Goal: Transaction & Acquisition: Purchase product/service

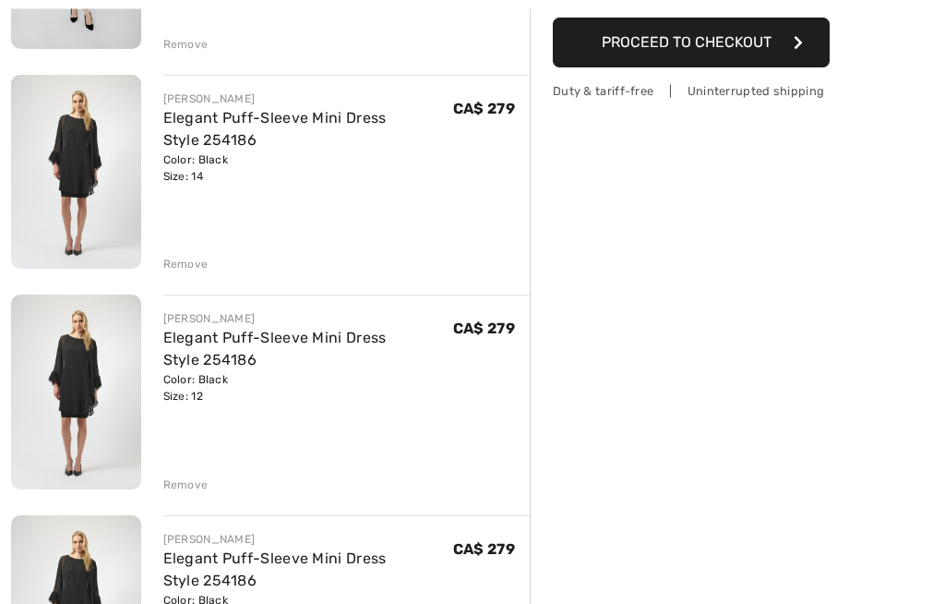
scroll to position [388, 0]
click at [196, 503] on div "COMPLI K Mini Shift V-Neck Dress Style 50159 Color: Black Size: L Final Sale CA…" at bounding box center [270, 544] width 519 height 1381
click at [194, 483] on div "Remove" at bounding box center [185, 484] width 45 height 17
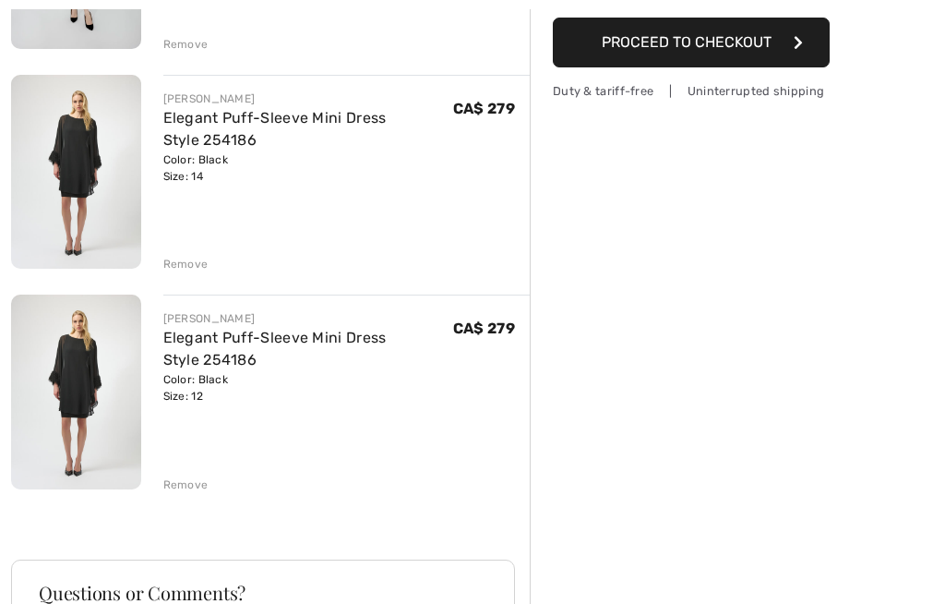
click at [182, 491] on div "Remove" at bounding box center [185, 484] width 45 height 17
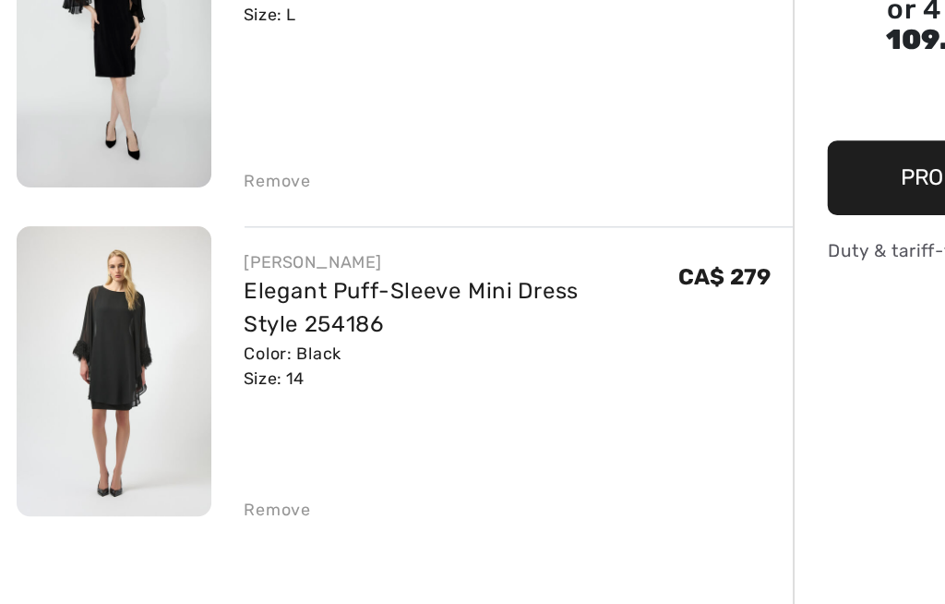
scroll to position [154, 0]
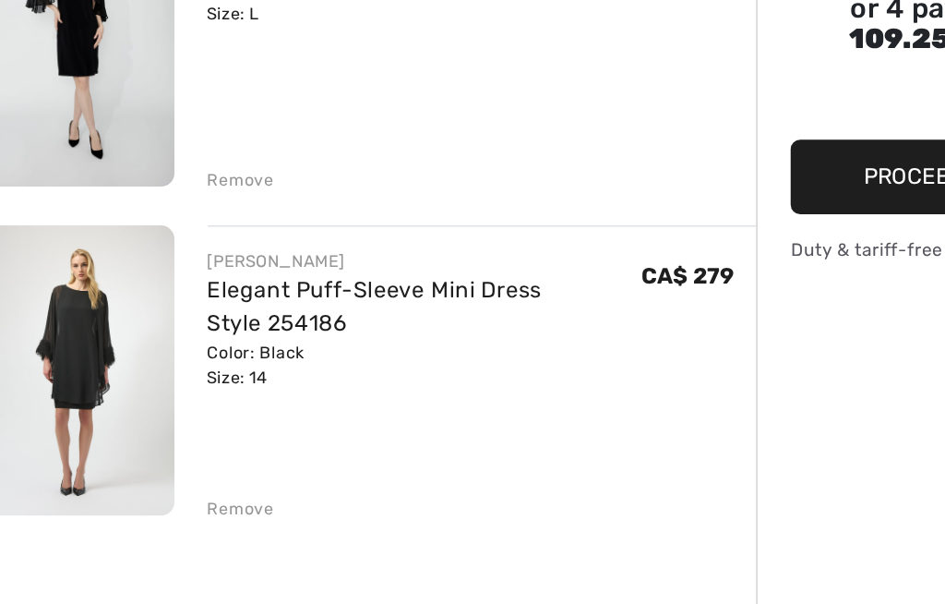
click at [173, 489] on div "Remove" at bounding box center [185, 497] width 45 height 17
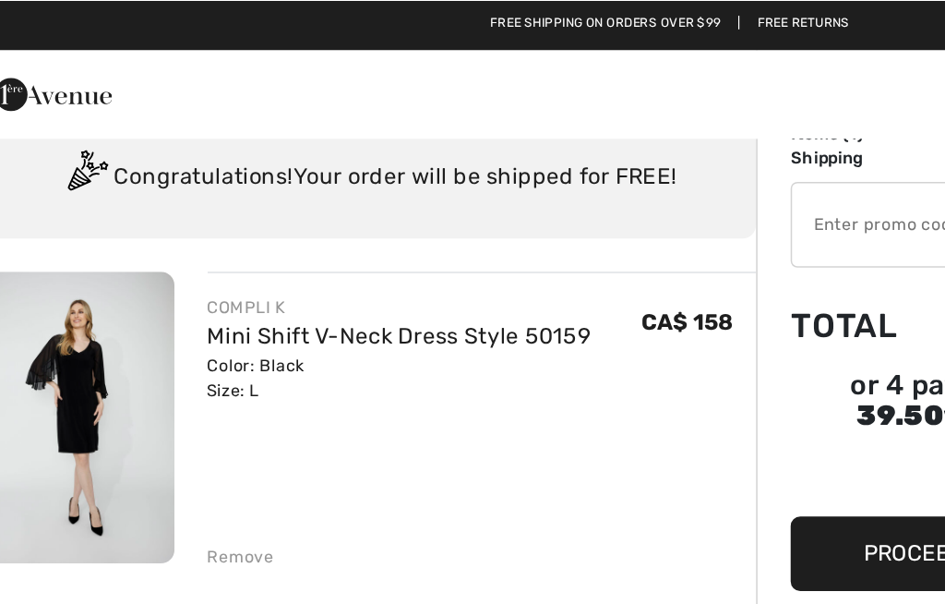
scroll to position [59, 0]
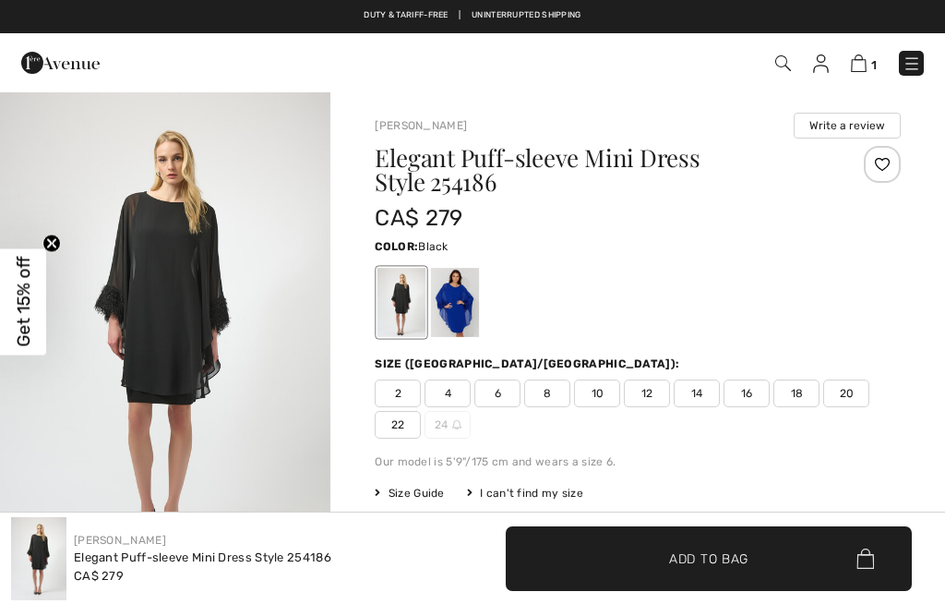
click at [659, 394] on span "12" at bounding box center [647, 393] width 46 height 28
click at [400, 308] on div at bounding box center [402, 302] width 48 height 69
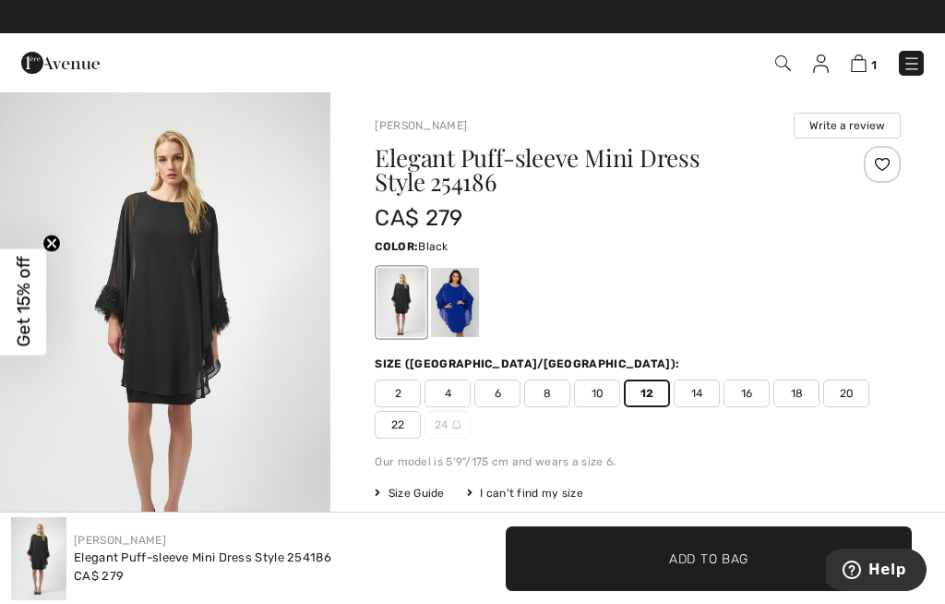
click at [791, 553] on span "✔ Added to Bag Add to Bag" at bounding box center [709, 558] width 406 height 65
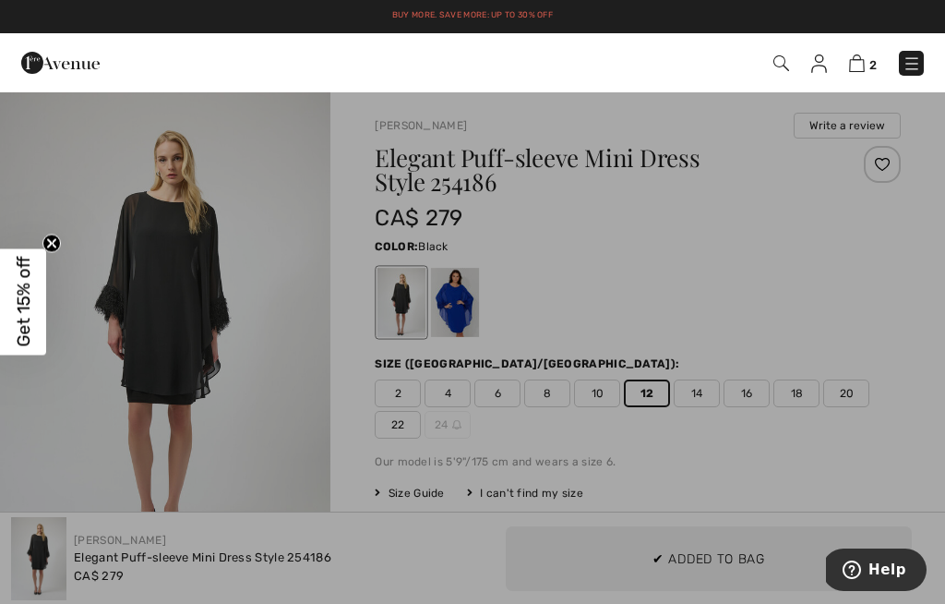
click at [706, 545] on div at bounding box center [472, 302] width 945 height 604
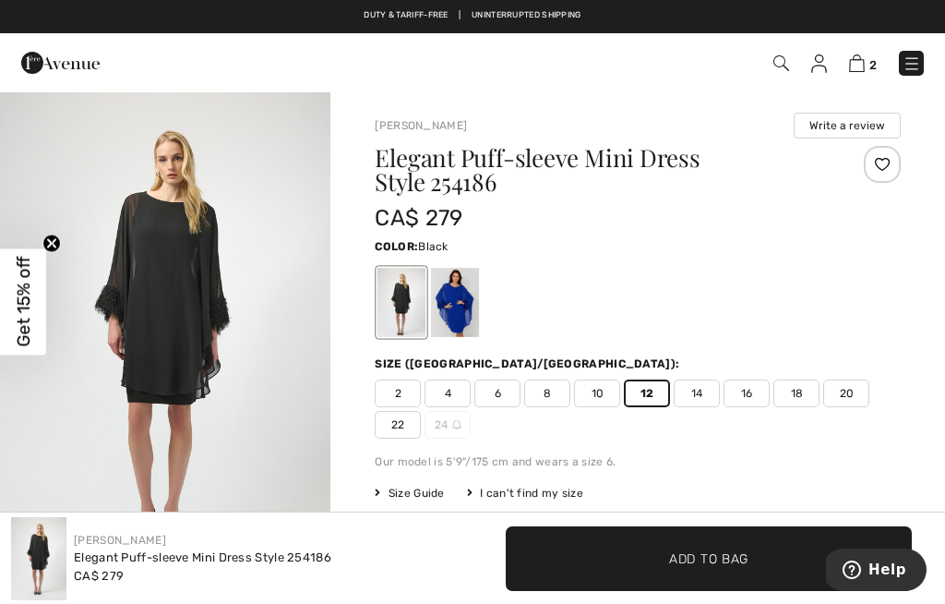
click at [865, 54] on img at bounding box center [857, 63] width 16 height 18
checkbox input "true"
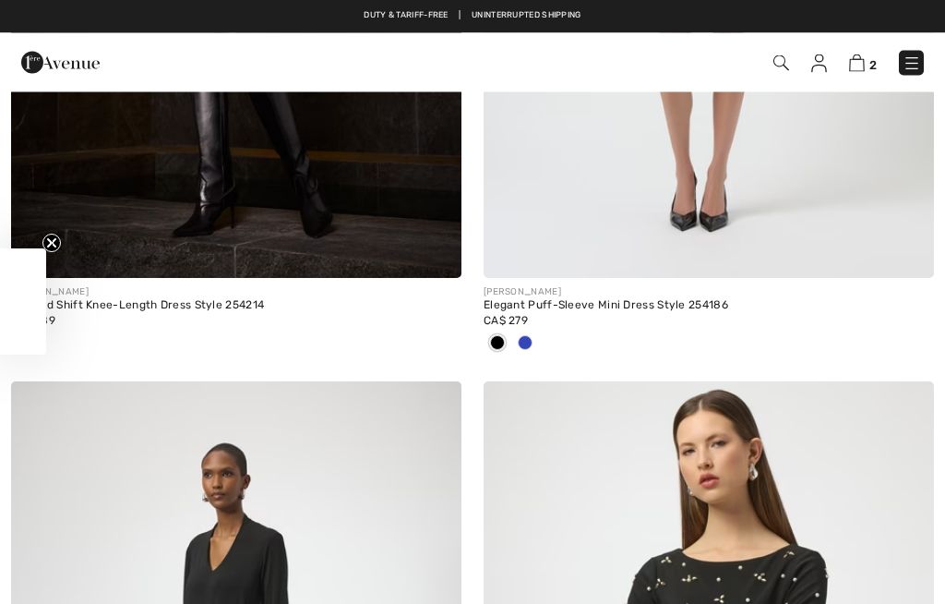
checkbox input "true"
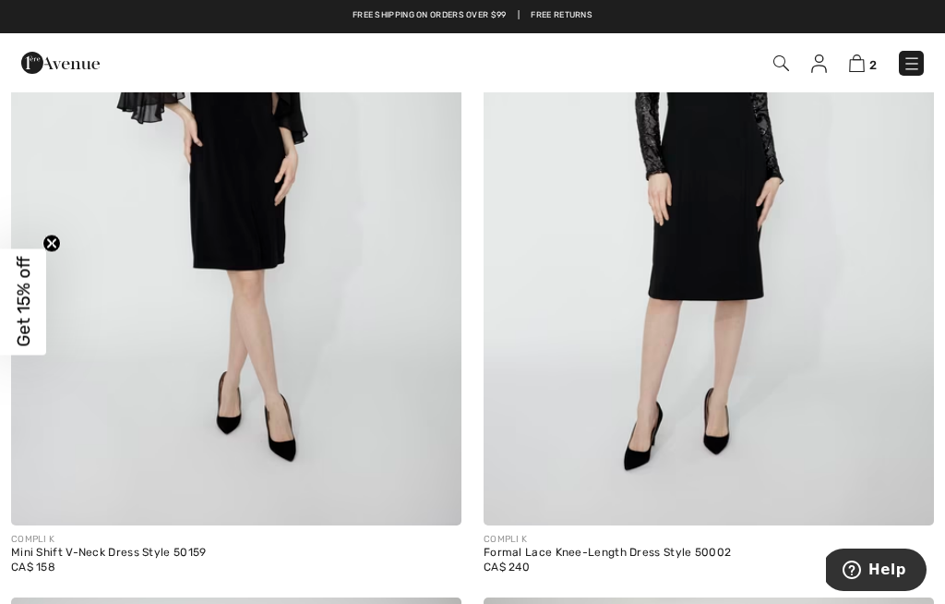
scroll to position [5487, 0]
